Goal: Information Seeking & Learning: Learn about a topic

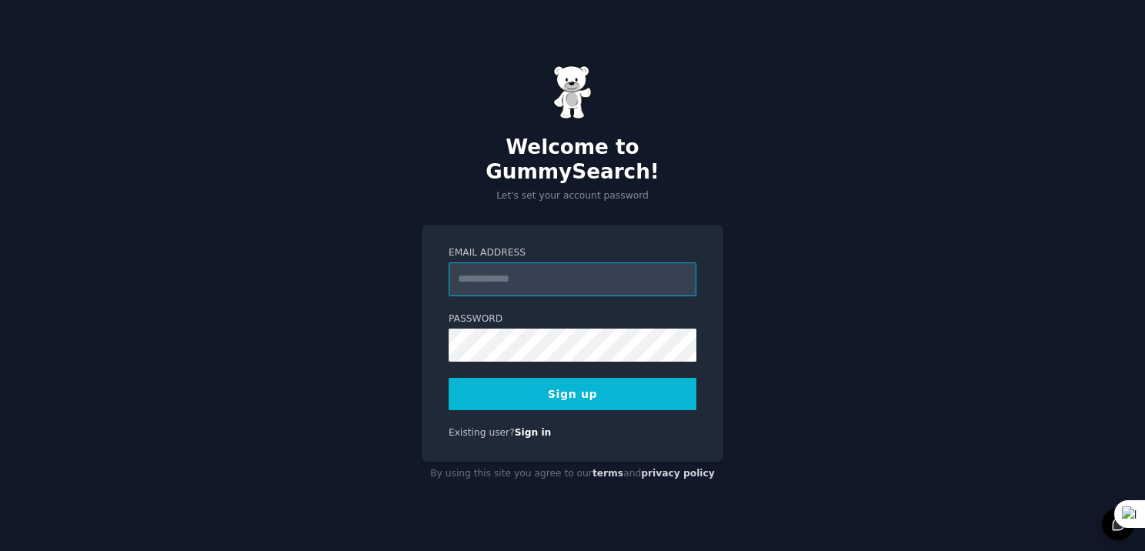
click at [588, 276] on input "Email Address" at bounding box center [573, 279] width 248 height 34
type input "**********"
click at [566, 385] on button "Sign up" at bounding box center [573, 394] width 248 height 32
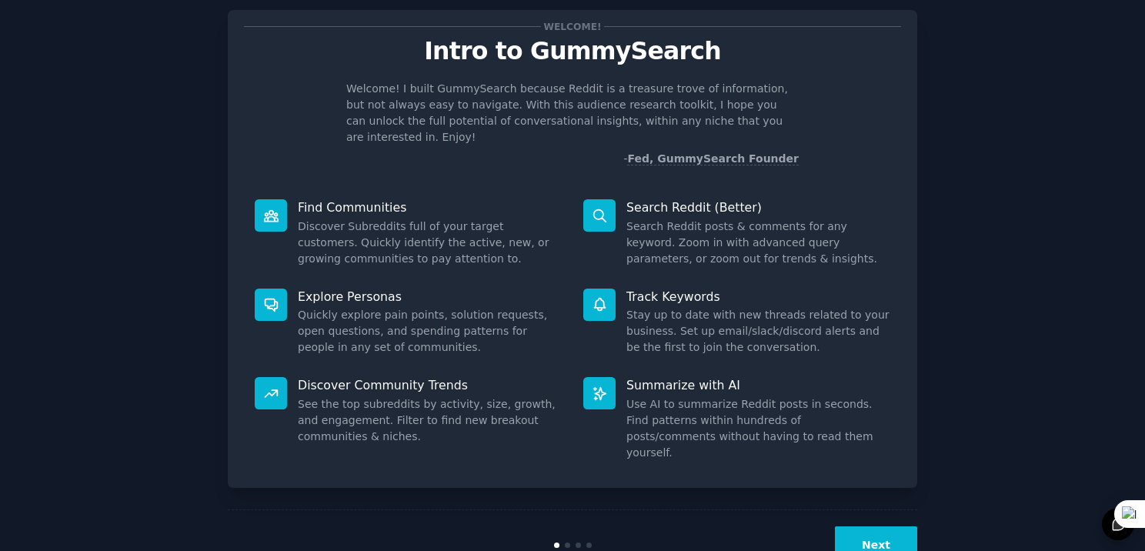
scroll to position [51, 0]
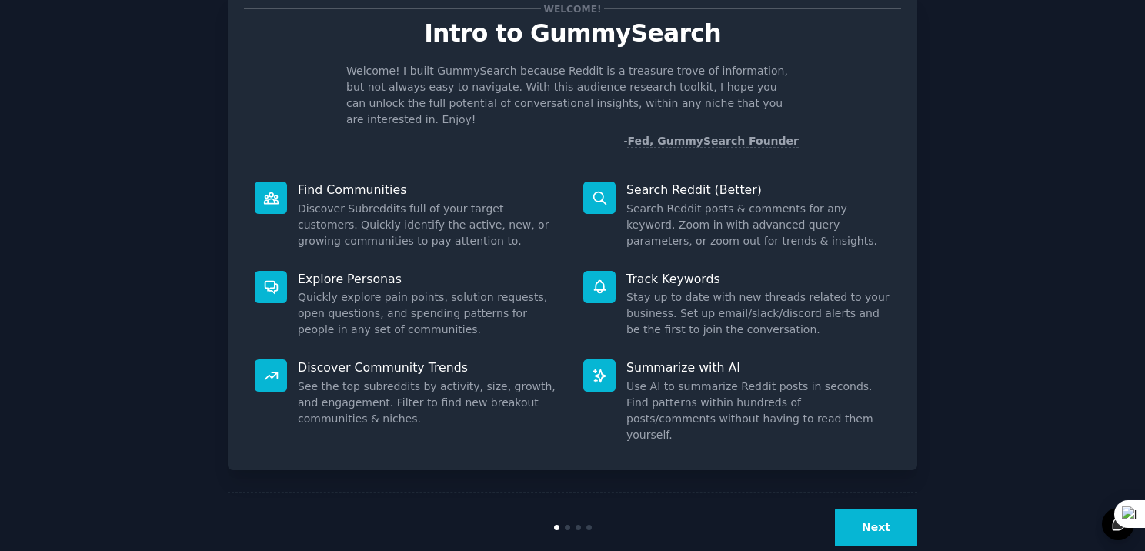
click at [896, 509] on button "Next" at bounding box center [876, 528] width 82 height 38
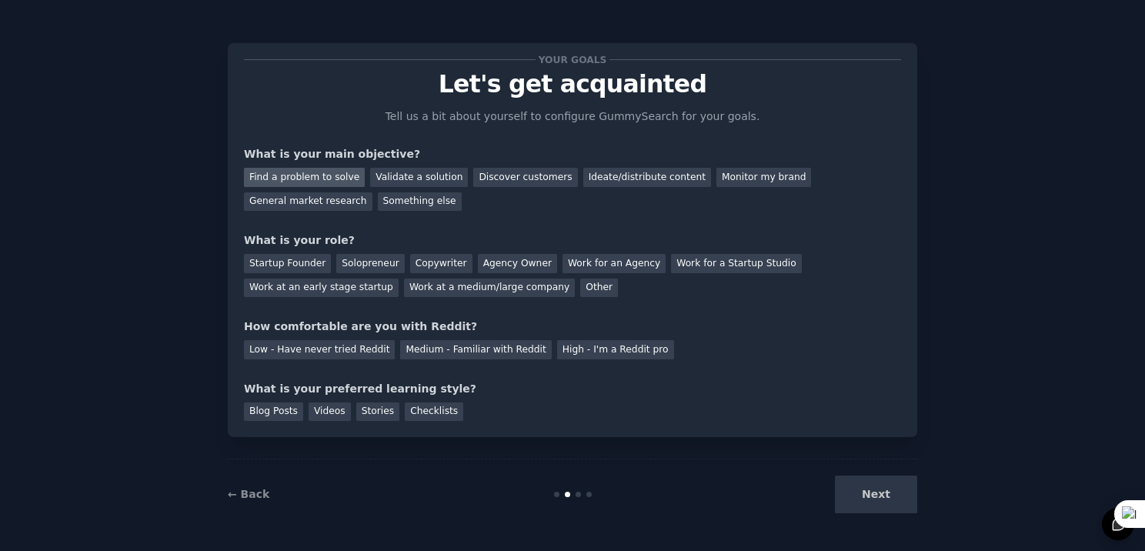
click at [320, 175] on div "Find a problem to solve" at bounding box center [304, 177] width 121 height 19
click at [490, 171] on div "Discover customers" at bounding box center [525, 177] width 104 height 19
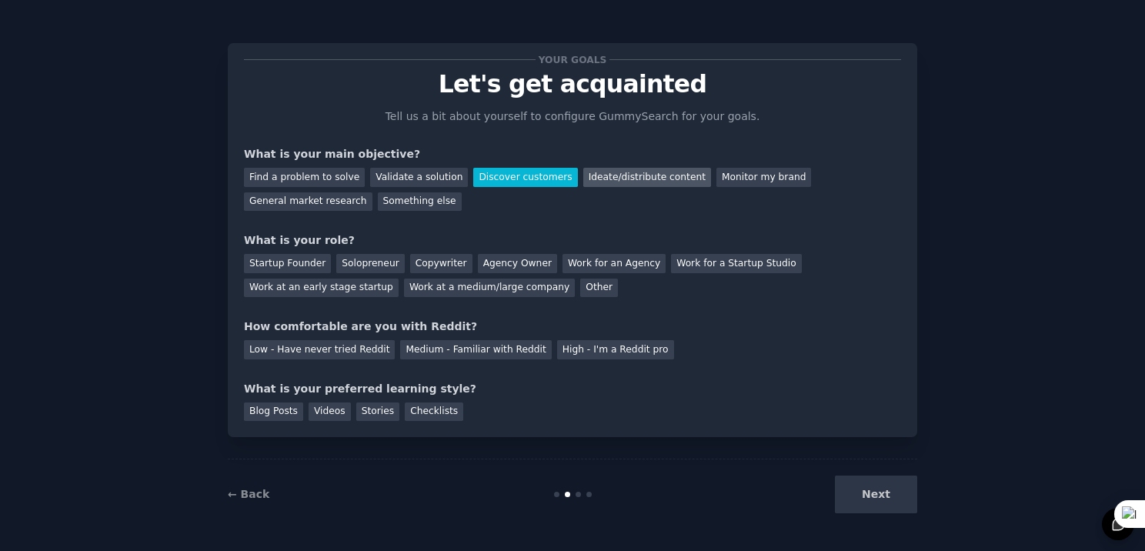
click at [583, 172] on div "Ideate/distribute content" at bounding box center [647, 177] width 128 height 19
drag, startPoint x: 588, startPoint y: 252, endPoint x: 380, endPoint y: 76, distance: 272.5
click at [380, 76] on p "Let's get acquainted" at bounding box center [572, 84] width 657 height 27
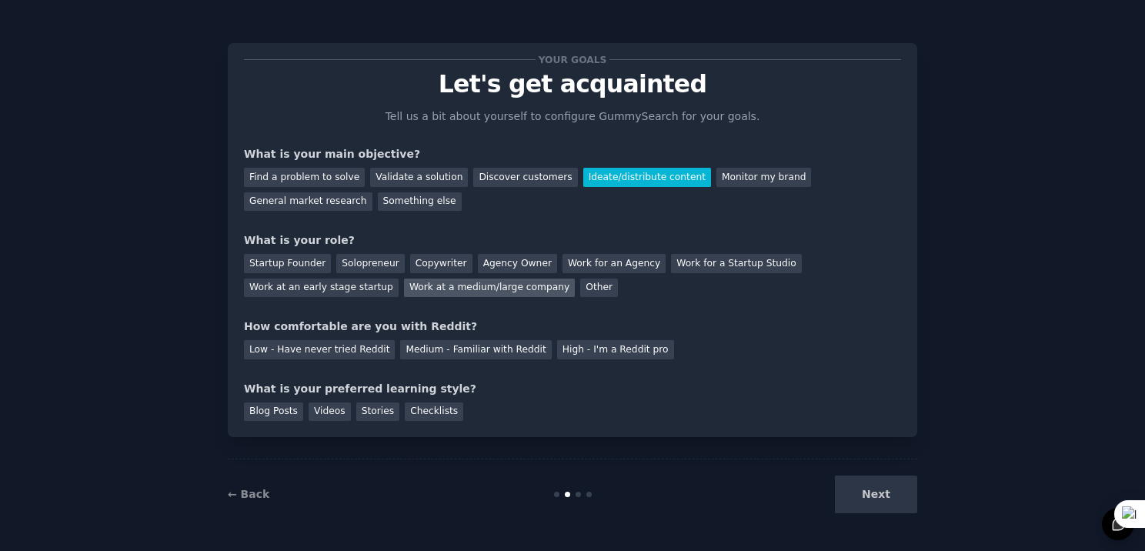
click at [404, 284] on div "Work at a medium/large company" at bounding box center [489, 288] width 171 height 19
click at [363, 356] on div "Low - Have never tried Reddit" at bounding box center [319, 349] width 151 height 19
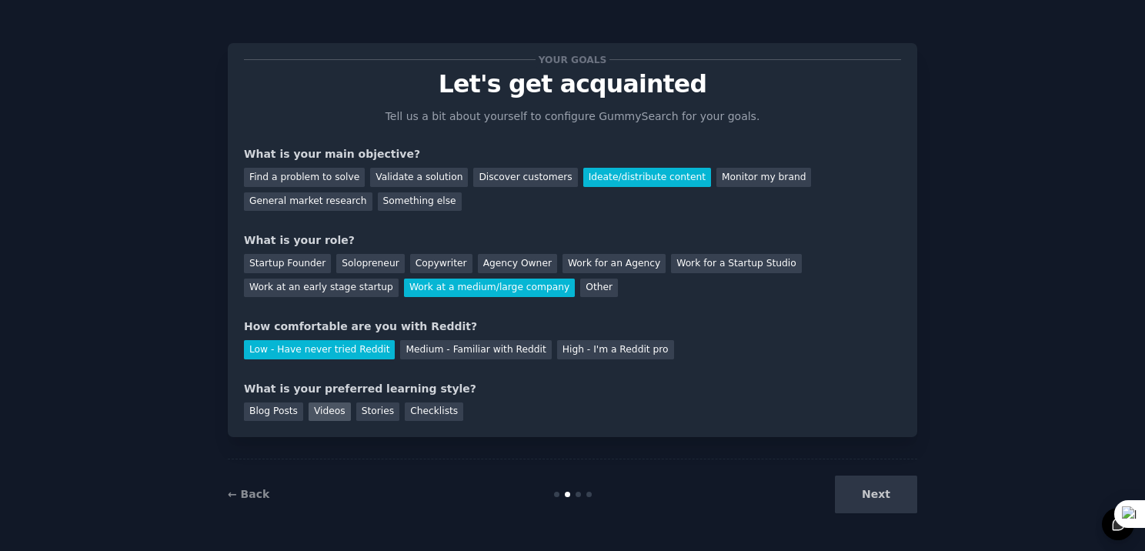
click at [312, 417] on div "Videos" at bounding box center [330, 412] width 42 height 19
click at [862, 496] on button "Next" at bounding box center [876, 495] width 82 height 38
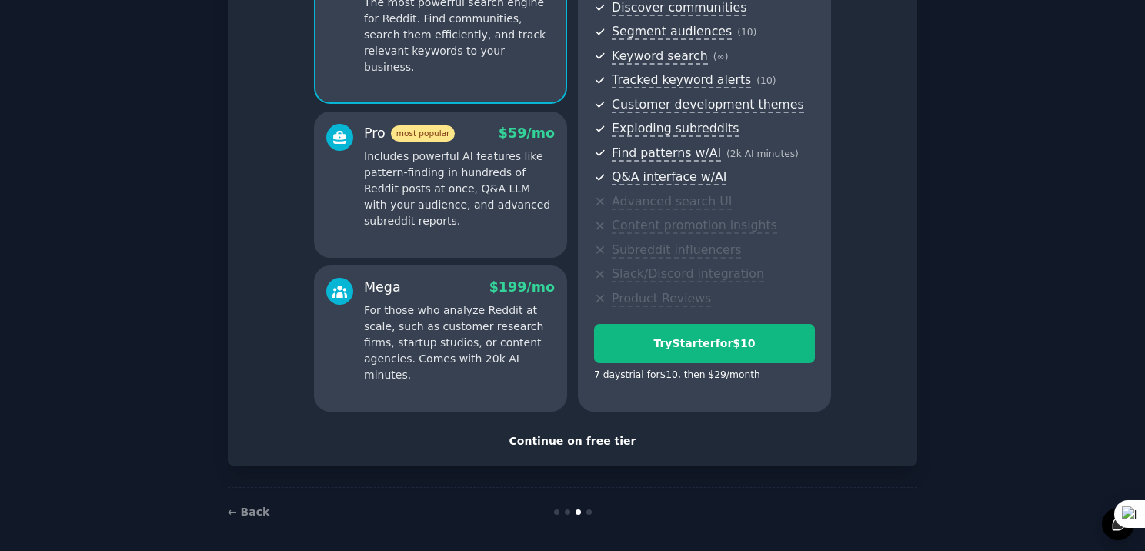
scroll to position [186, 0]
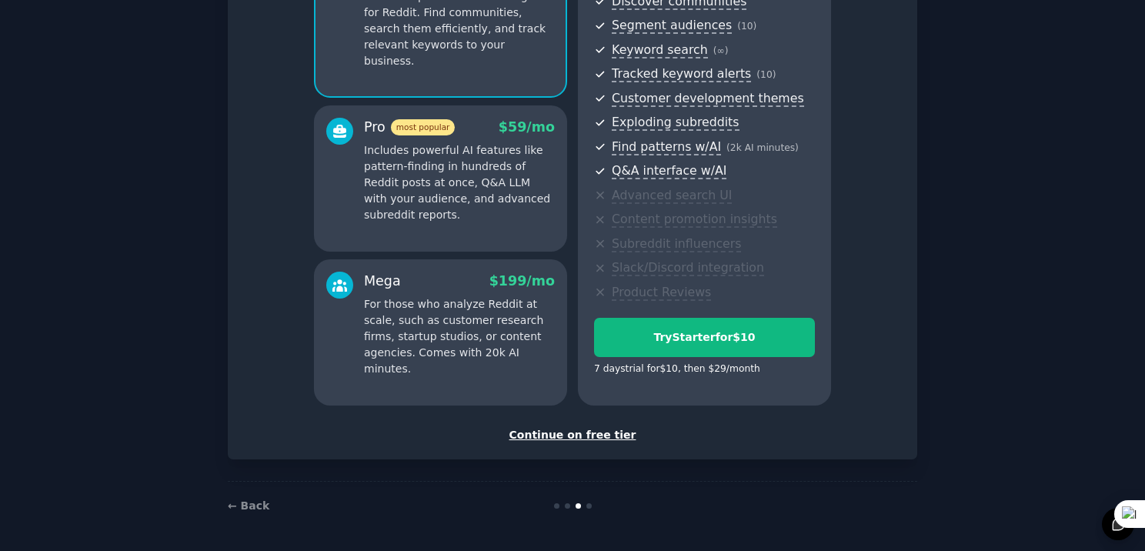
click at [604, 437] on div "Continue on free tier" at bounding box center [572, 435] width 657 height 16
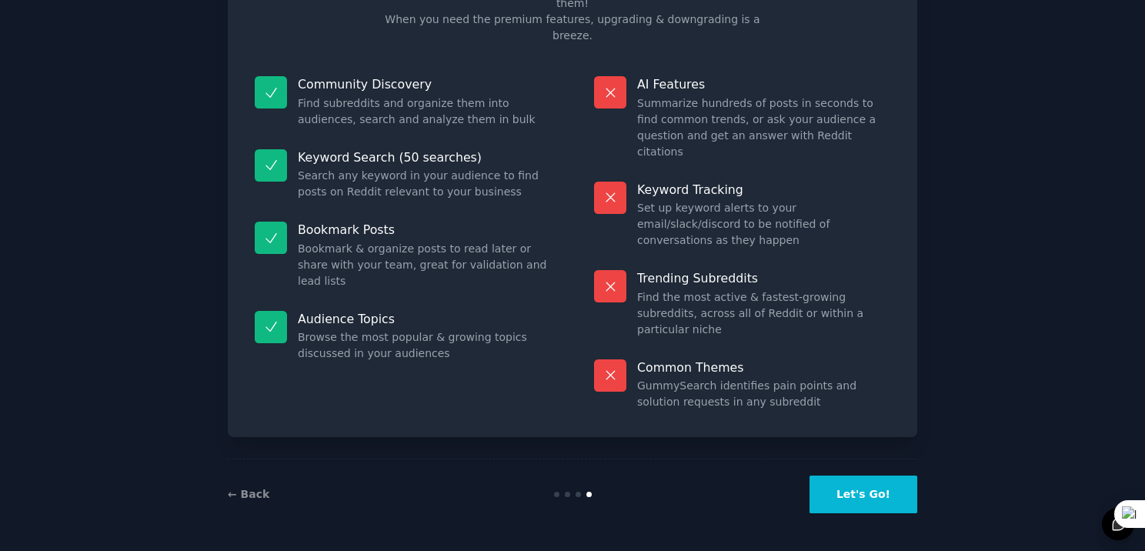
scroll to position [48, 0]
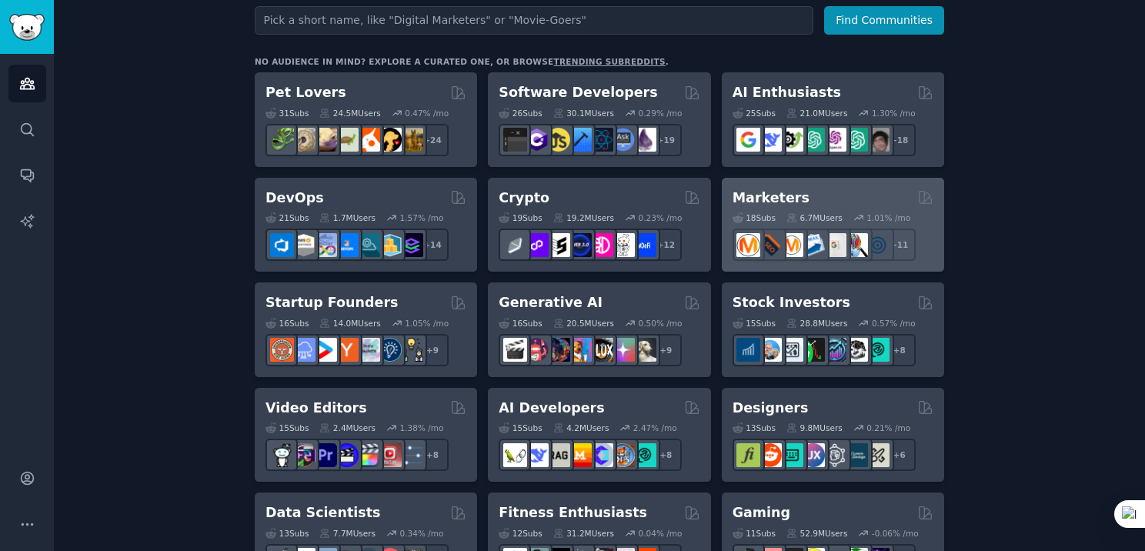
scroll to position [299, 0]
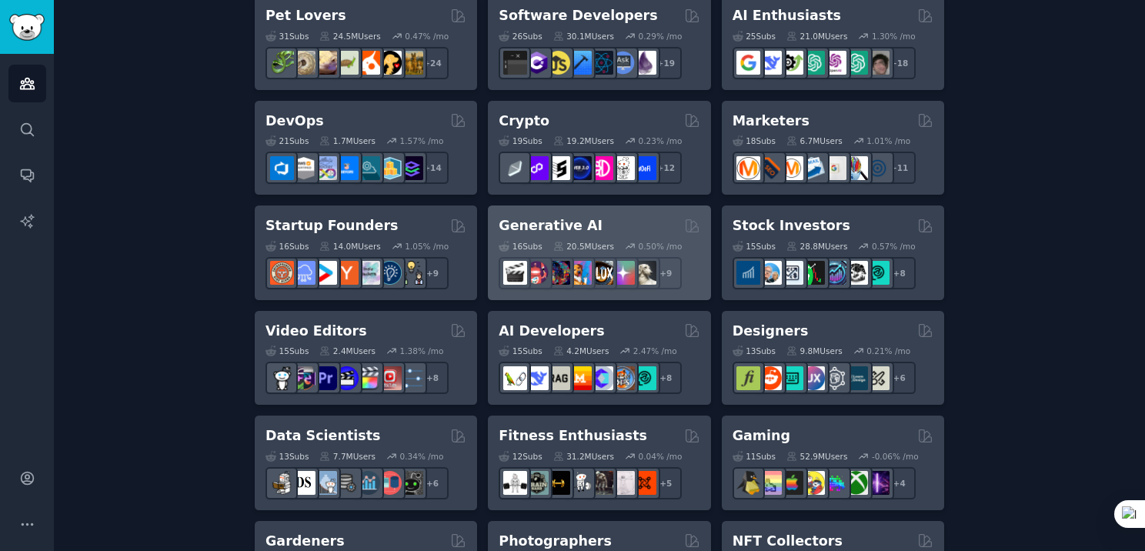
click at [623, 236] on div "16 Sub s 20.5M Users 0.50 % /mo + 9" at bounding box center [599, 263] width 201 height 54
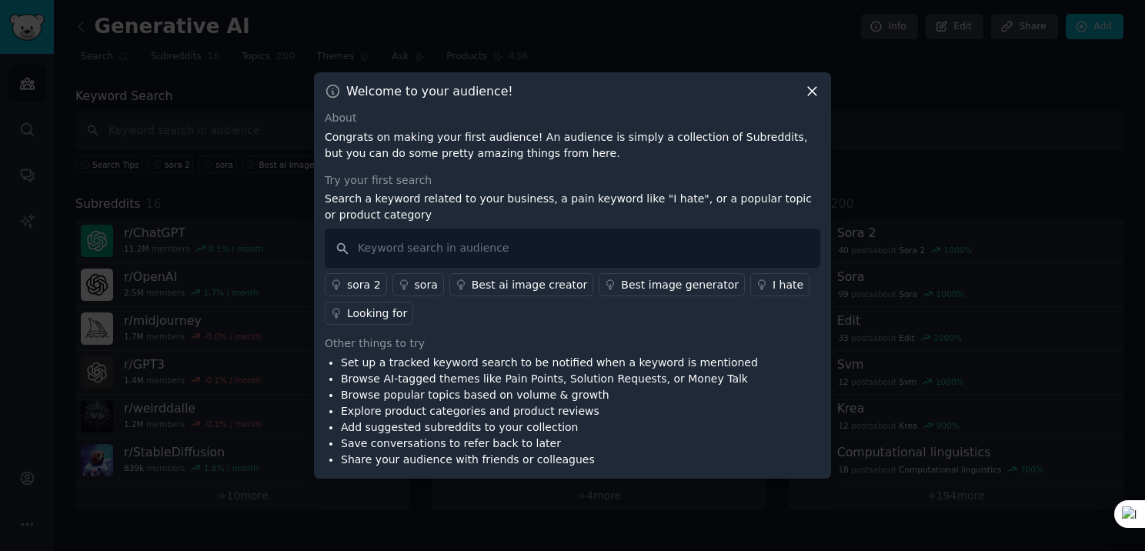
click at [811, 90] on icon at bounding box center [812, 92] width 8 height 8
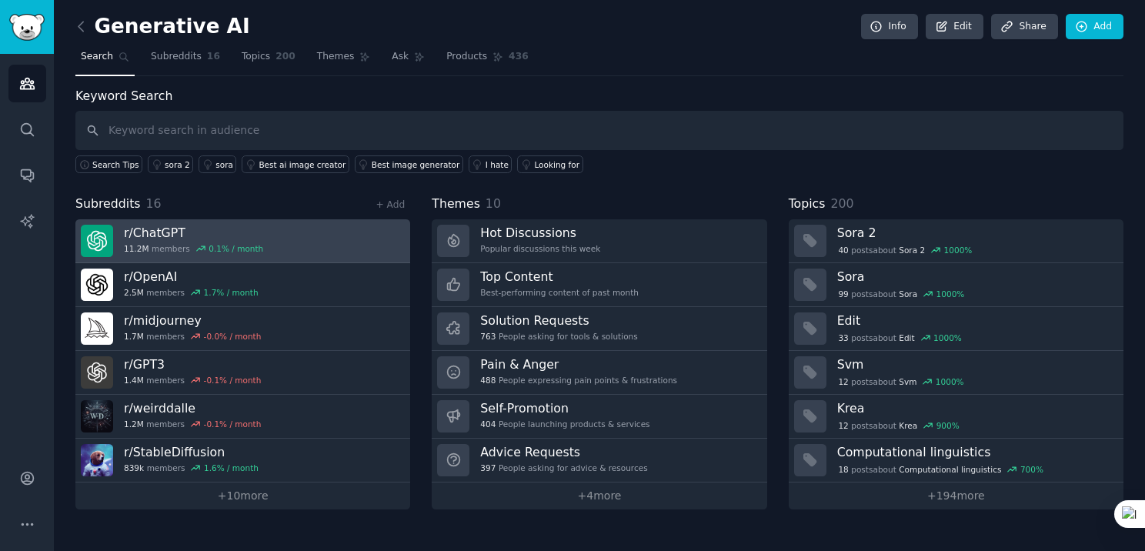
click at [165, 239] on div "r/ ChatGPT 11.2M members 0.1 % / month" at bounding box center [193, 241] width 139 height 32
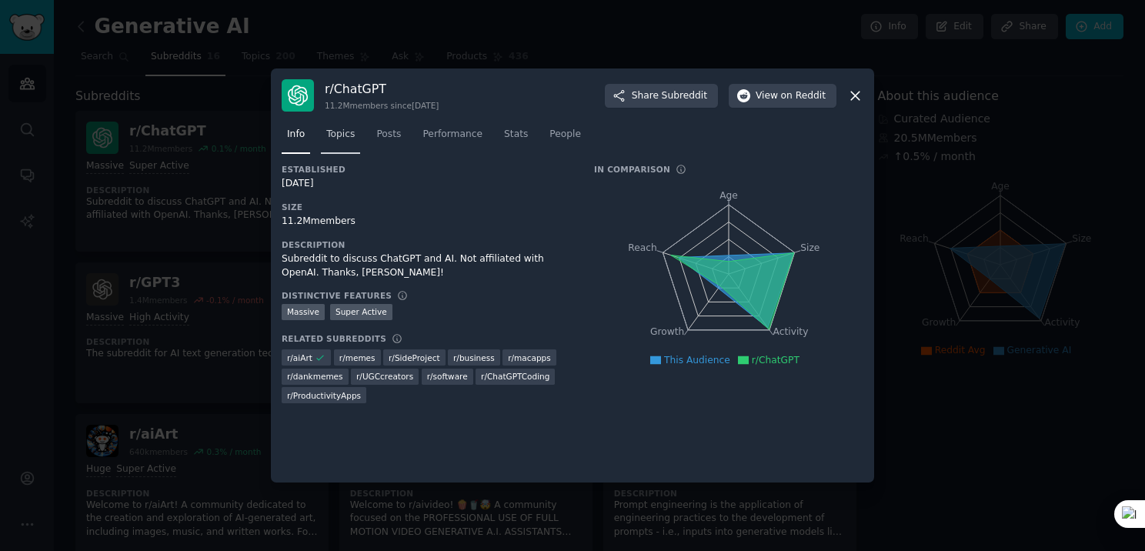
click at [355, 128] on link "Topics" at bounding box center [340, 138] width 39 height 32
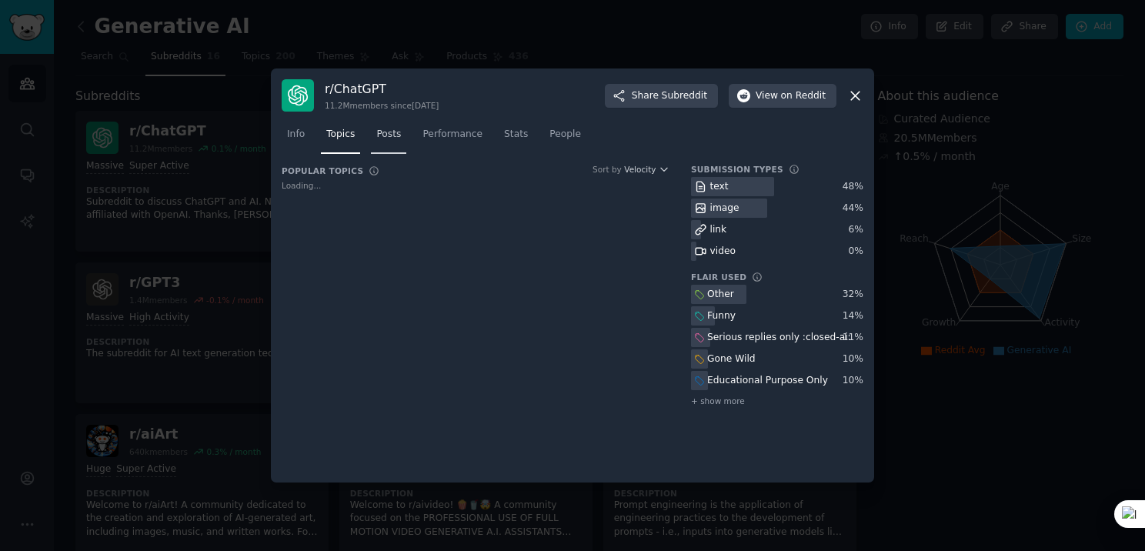
click at [391, 134] on span "Posts" at bounding box center [388, 135] width 25 height 14
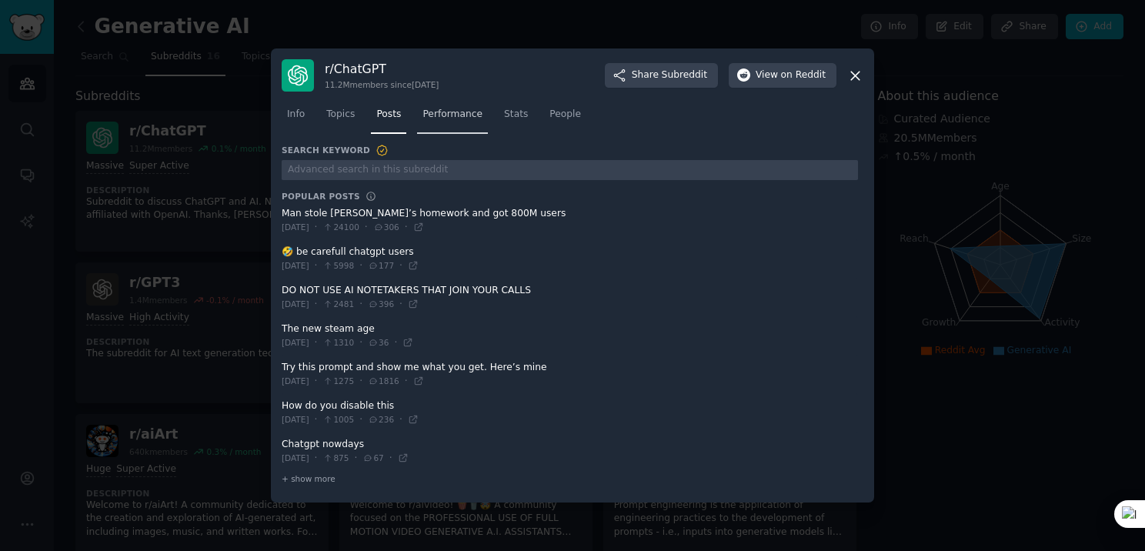
click at [452, 115] on span "Performance" at bounding box center [453, 115] width 60 height 14
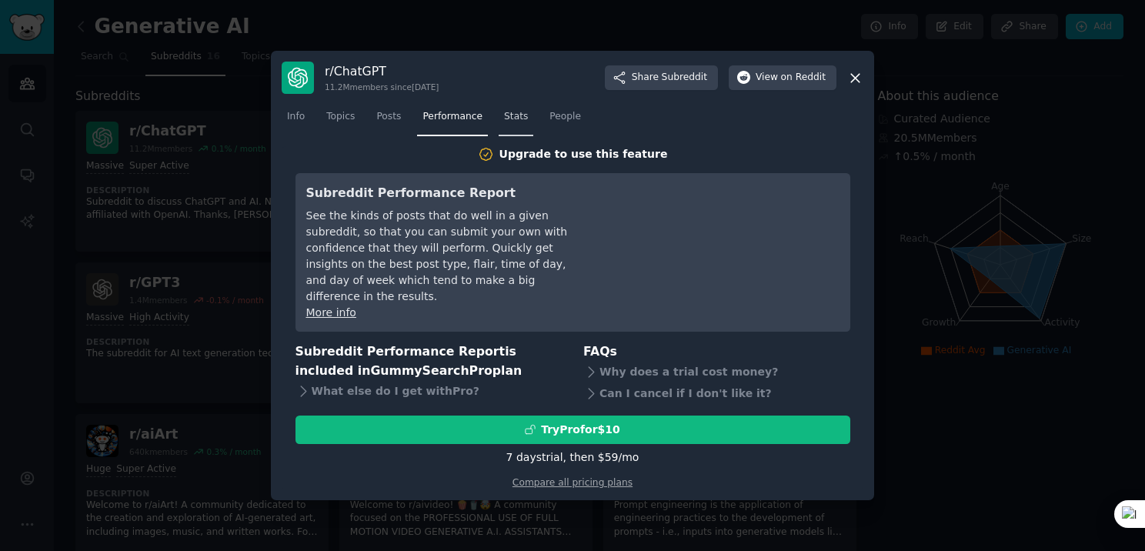
click at [513, 124] on span "Stats" at bounding box center [516, 117] width 24 height 14
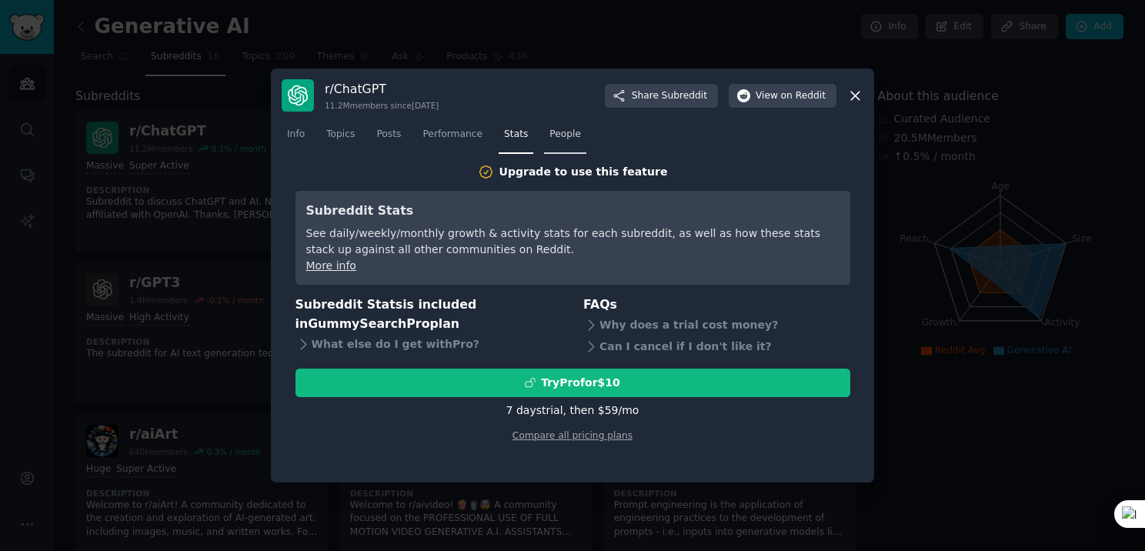
click at [554, 131] on span "People" at bounding box center [566, 135] width 32 height 14
click at [459, 129] on span "Performance" at bounding box center [453, 135] width 60 height 14
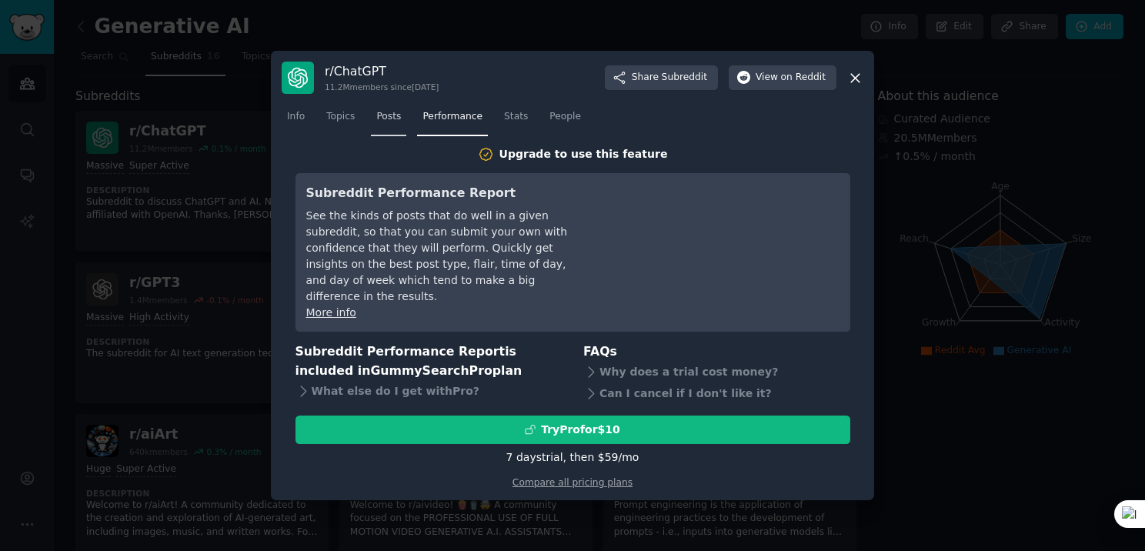
click at [376, 124] on span "Posts" at bounding box center [388, 117] width 25 height 14
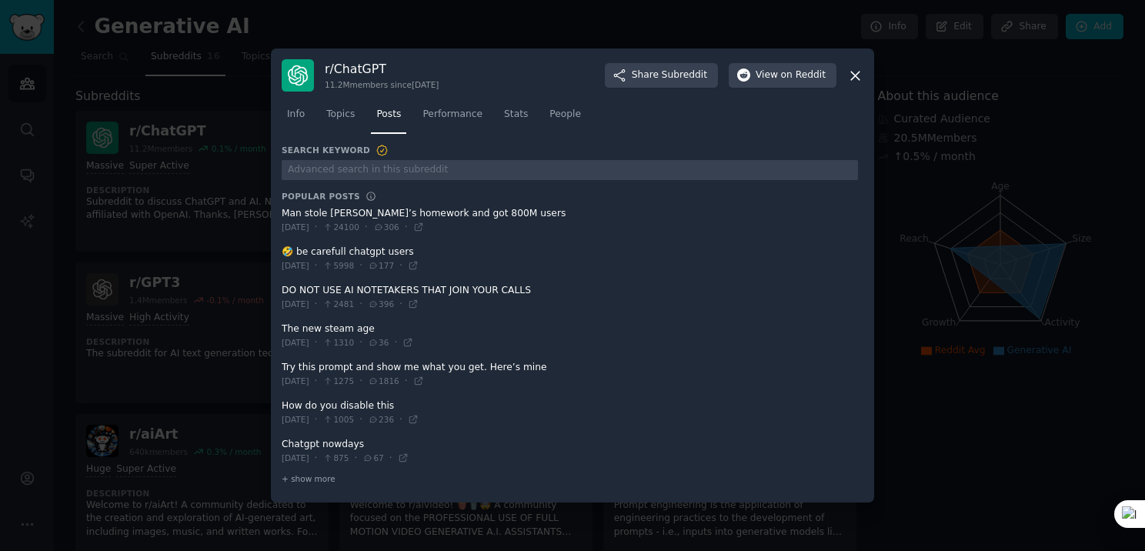
click at [850, 79] on icon at bounding box center [855, 76] width 16 height 16
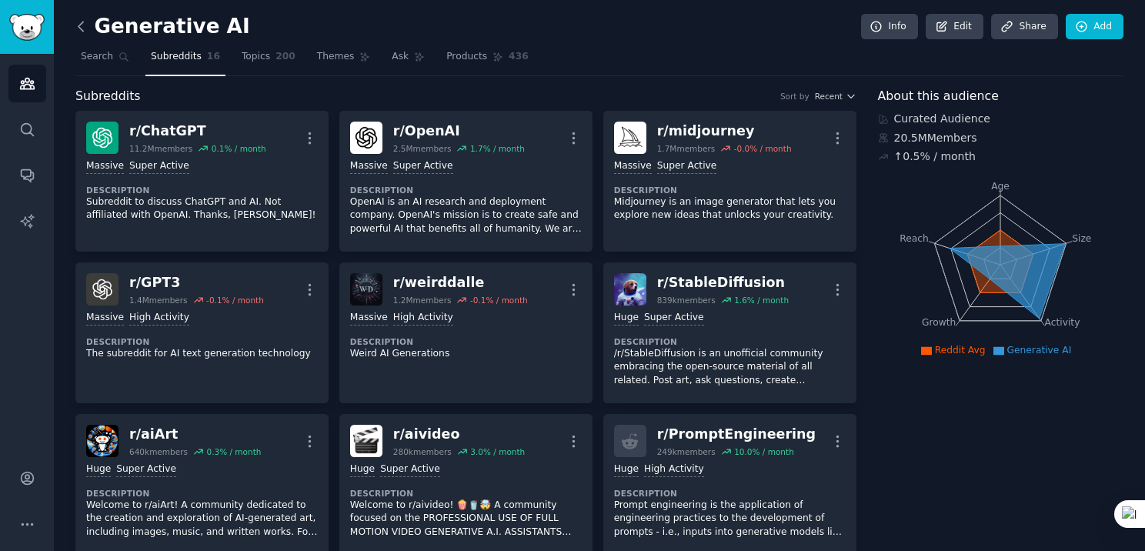
click at [83, 19] on icon at bounding box center [81, 26] width 16 height 16
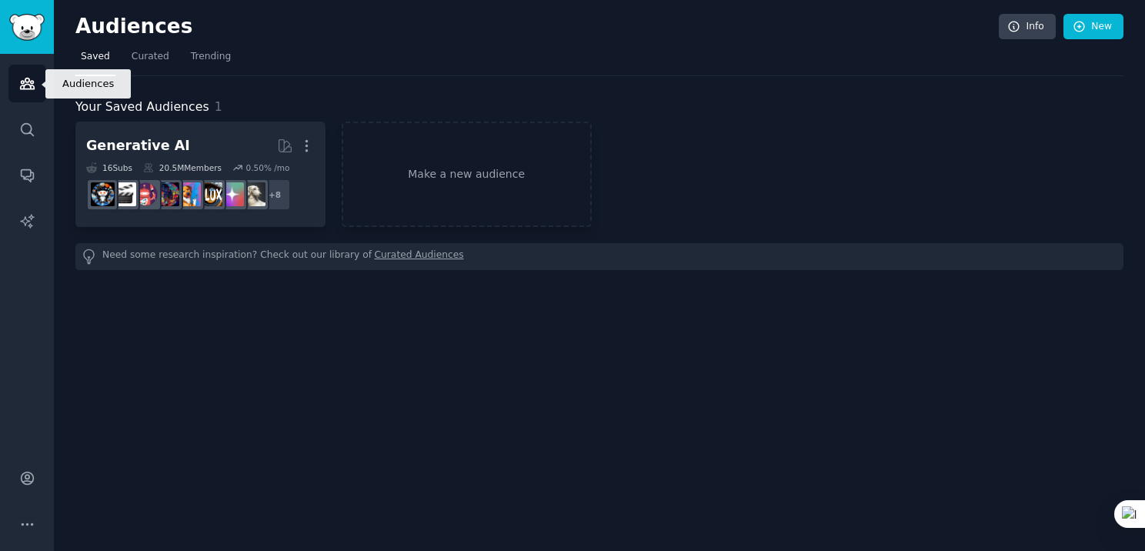
click at [31, 79] on icon "Sidebar" at bounding box center [27, 83] width 16 height 16
click at [30, 34] on img "Sidebar" at bounding box center [26, 27] width 35 height 27
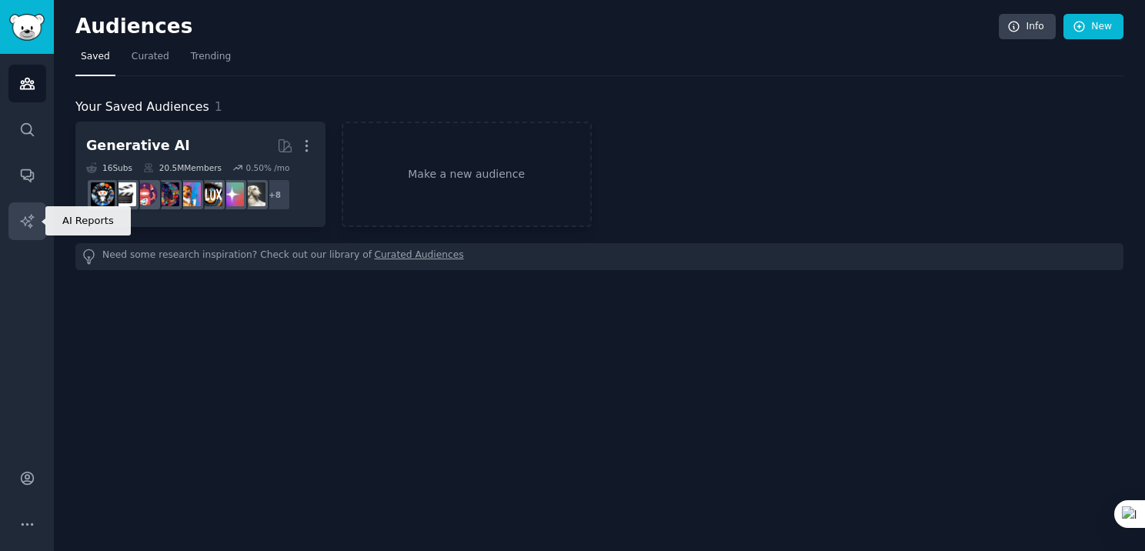
click at [21, 219] on icon "Sidebar" at bounding box center [27, 221] width 16 height 16
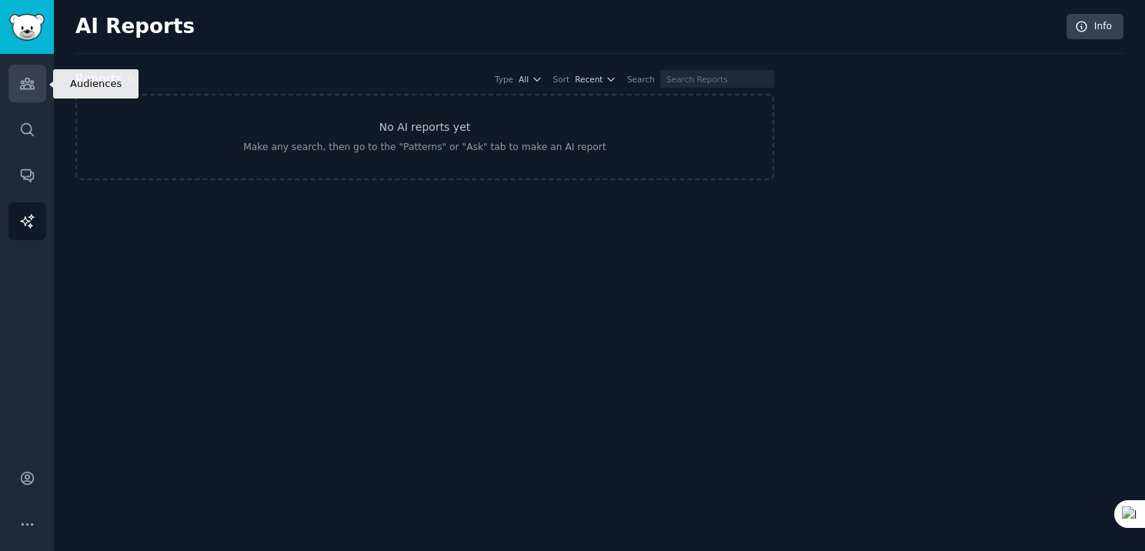
click at [21, 72] on link "Audiences" at bounding box center [27, 84] width 38 height 38
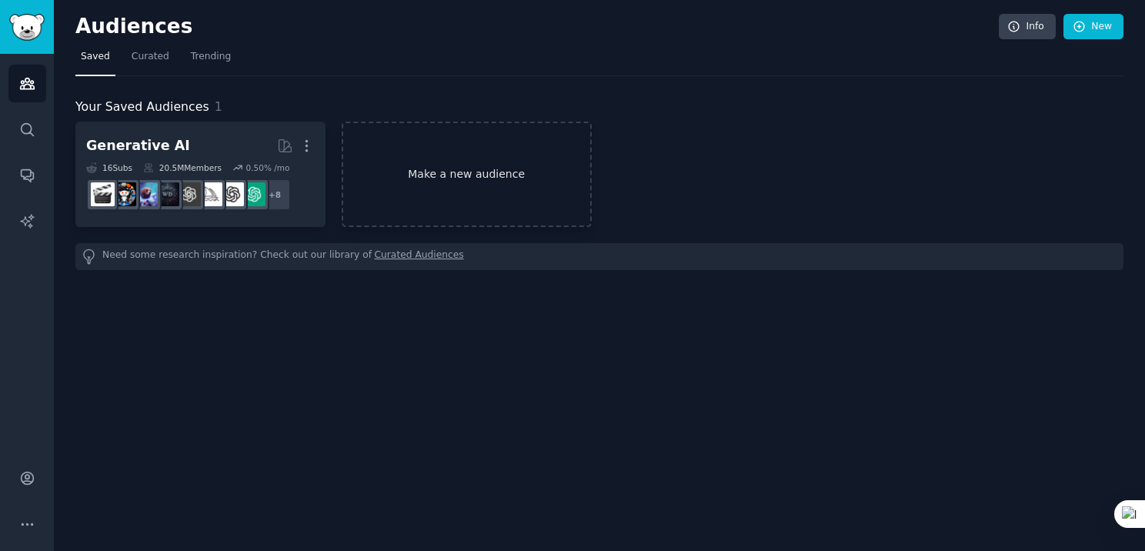
click at [550, 180] on link "Make a new audience" at bounding box center [467, 174] width 250 height 105
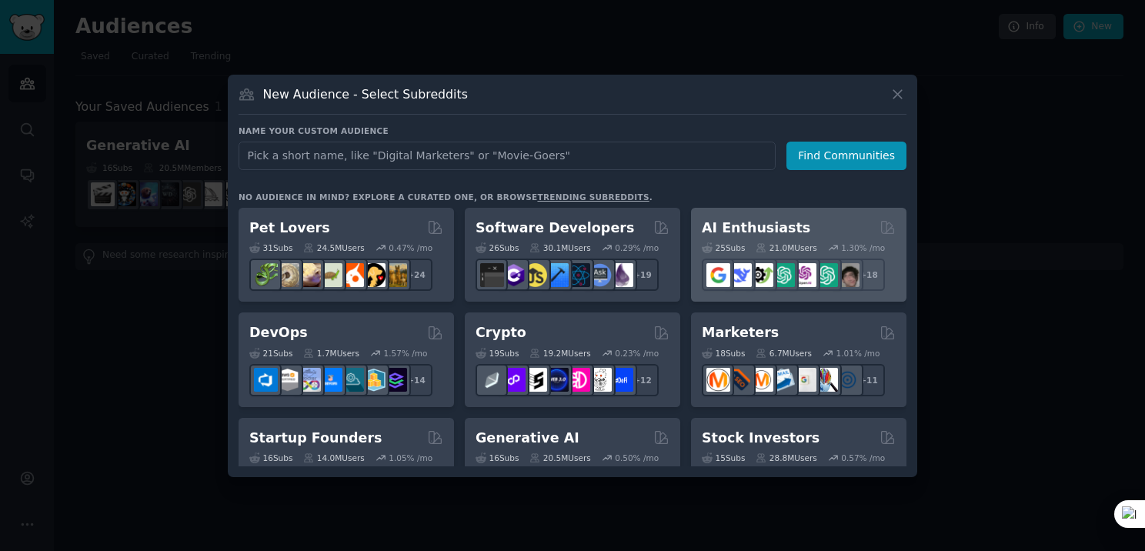
click at [787, 222] on div "AI Enthusiasts" at bounding box center [799, 228] width 194 height 19
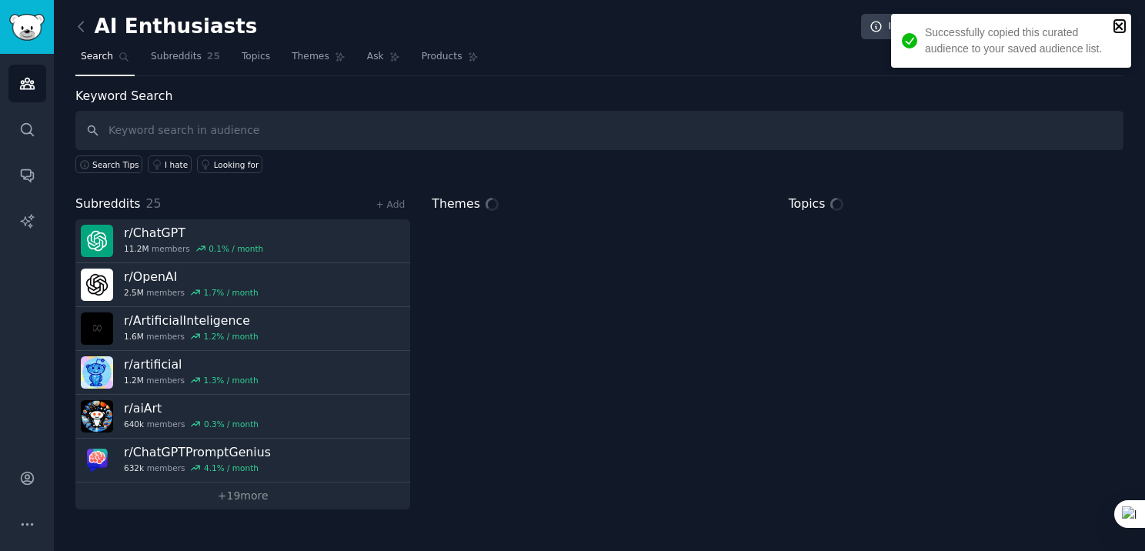
click at [1120, 21] on icon "close" at bounding box center [1119, 26] width 11 height 12
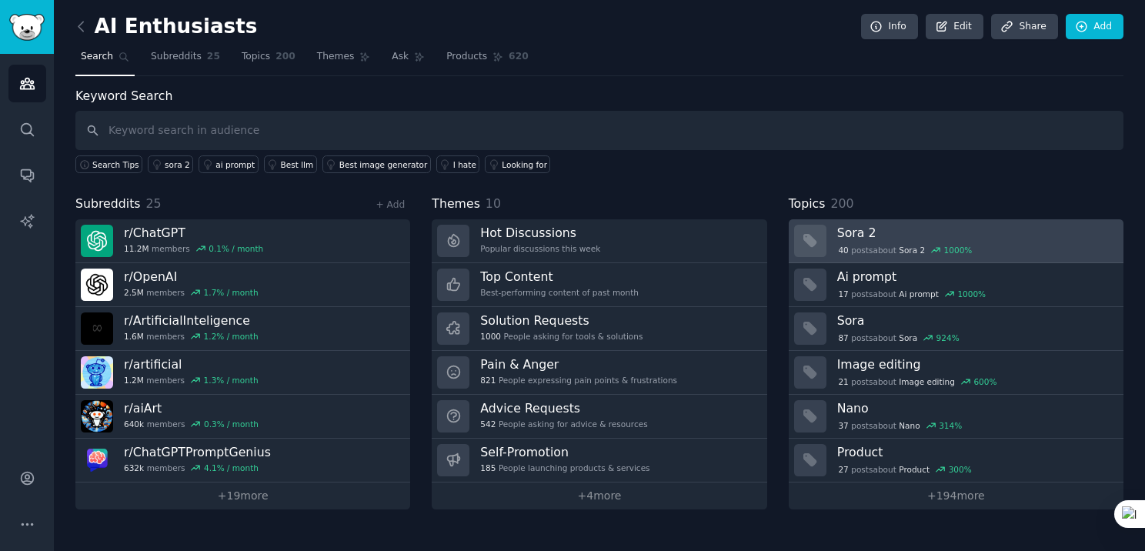
click at [988, 247] on div "40 post s about Sora 2 1000 %" at bounding box center [975, 250] width 276 height 14
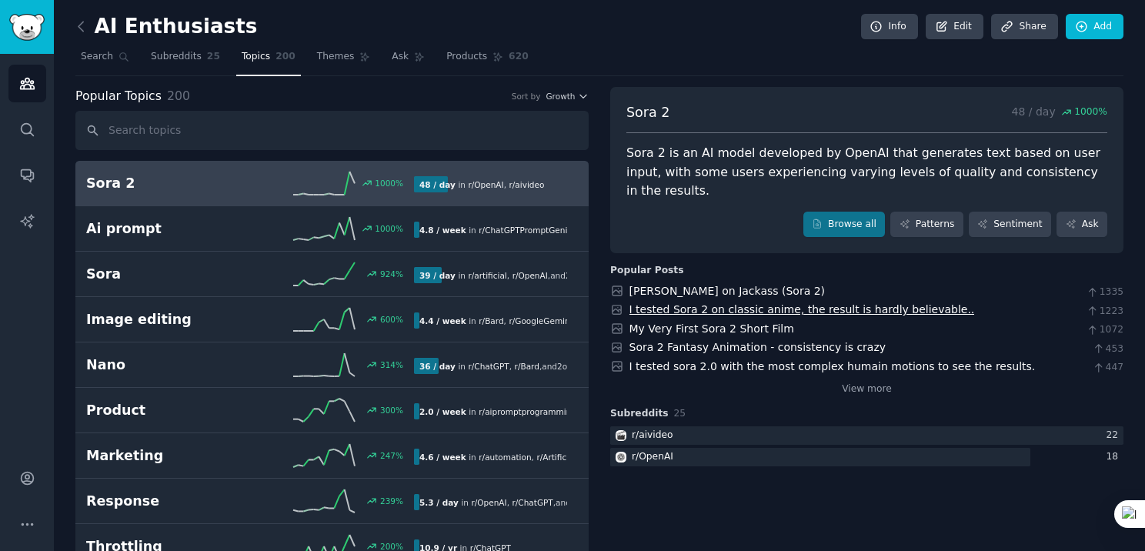
click at [894, 303] on link "I tested Sora 2 on classic anime, the result is hardly believable.." at bounding box center [803, 309] width 346 height 12
